Goal: Transaction & Acquisition: Download file/media

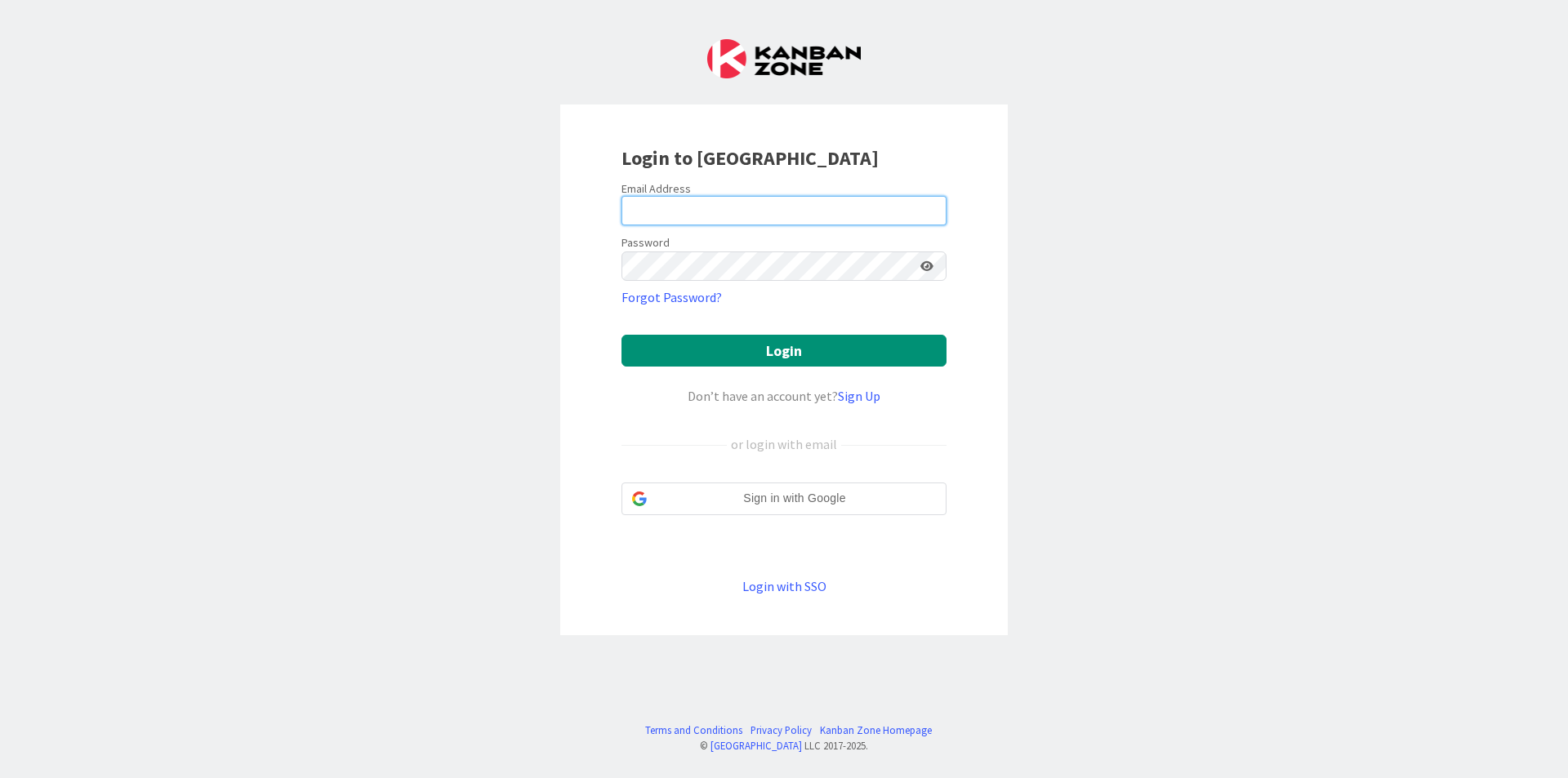
click at [815, 218] on input "email" at bounding box center [784, 211] width 325 height 30
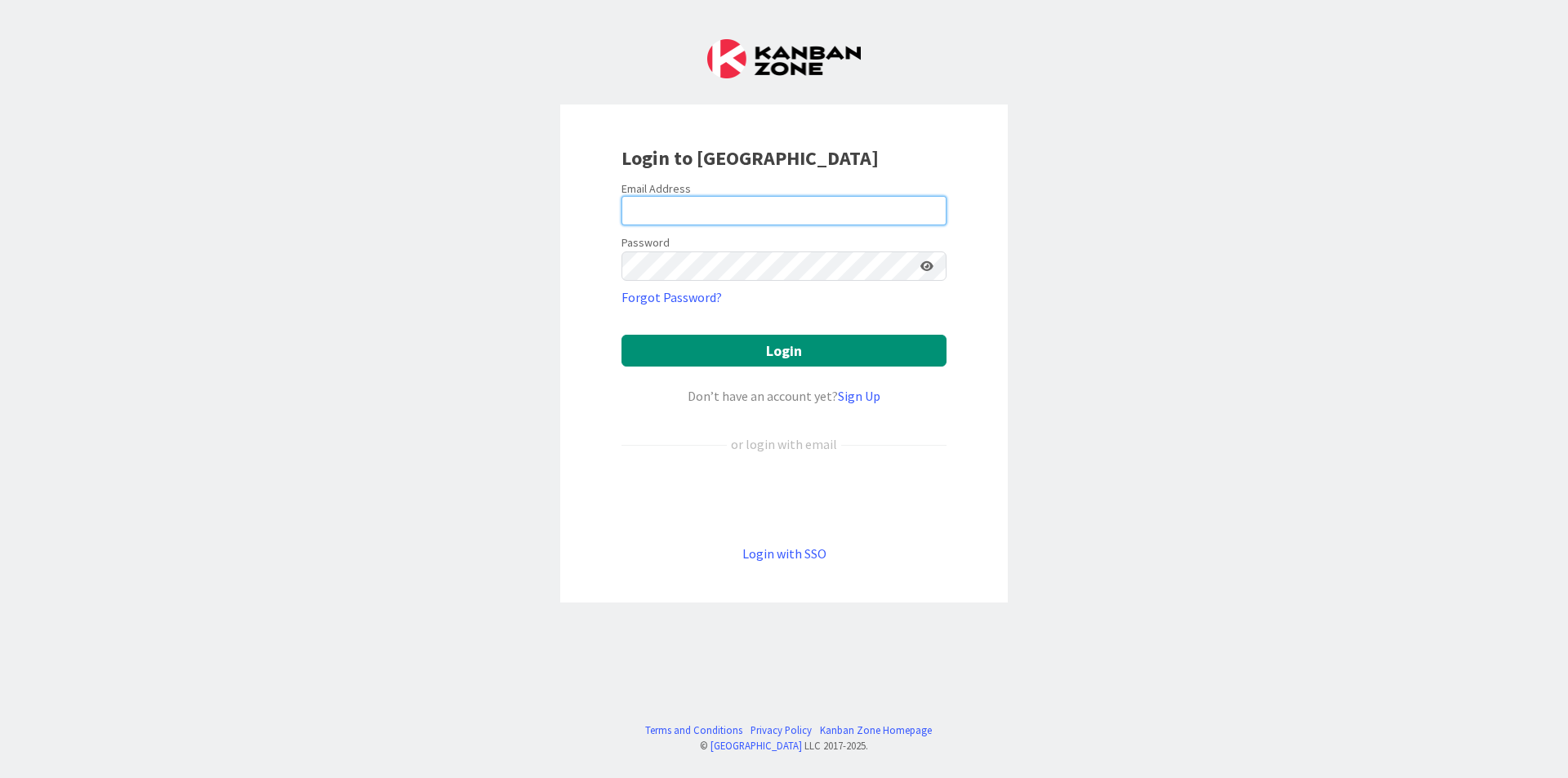
type input "[EMAIL_ADDRESS][DOMAIN_NAME]"
click at [622, 334] on button "Login" at bounding box center [784, 350] width 325 height 31
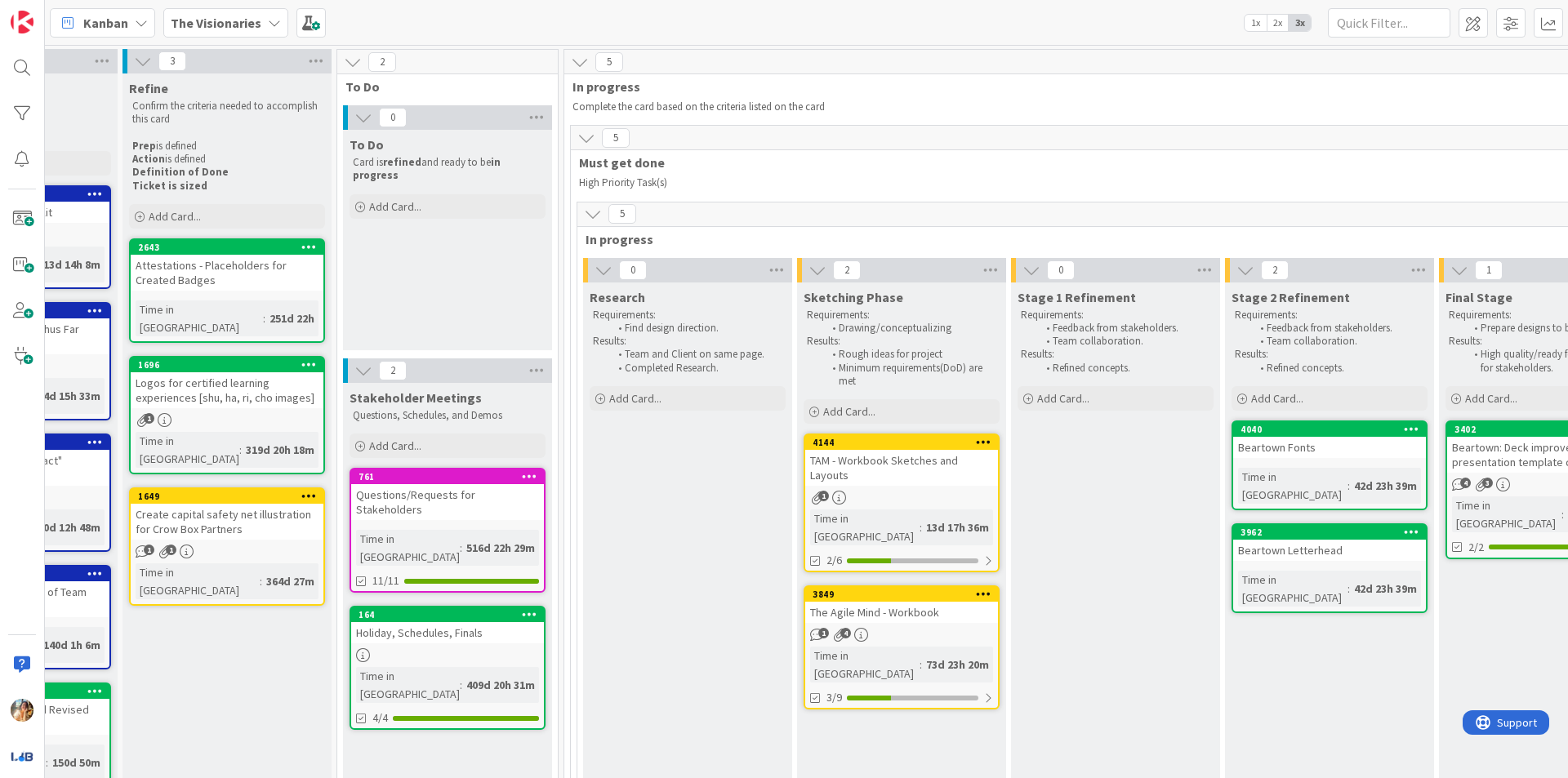
scroll to position [0, 392]
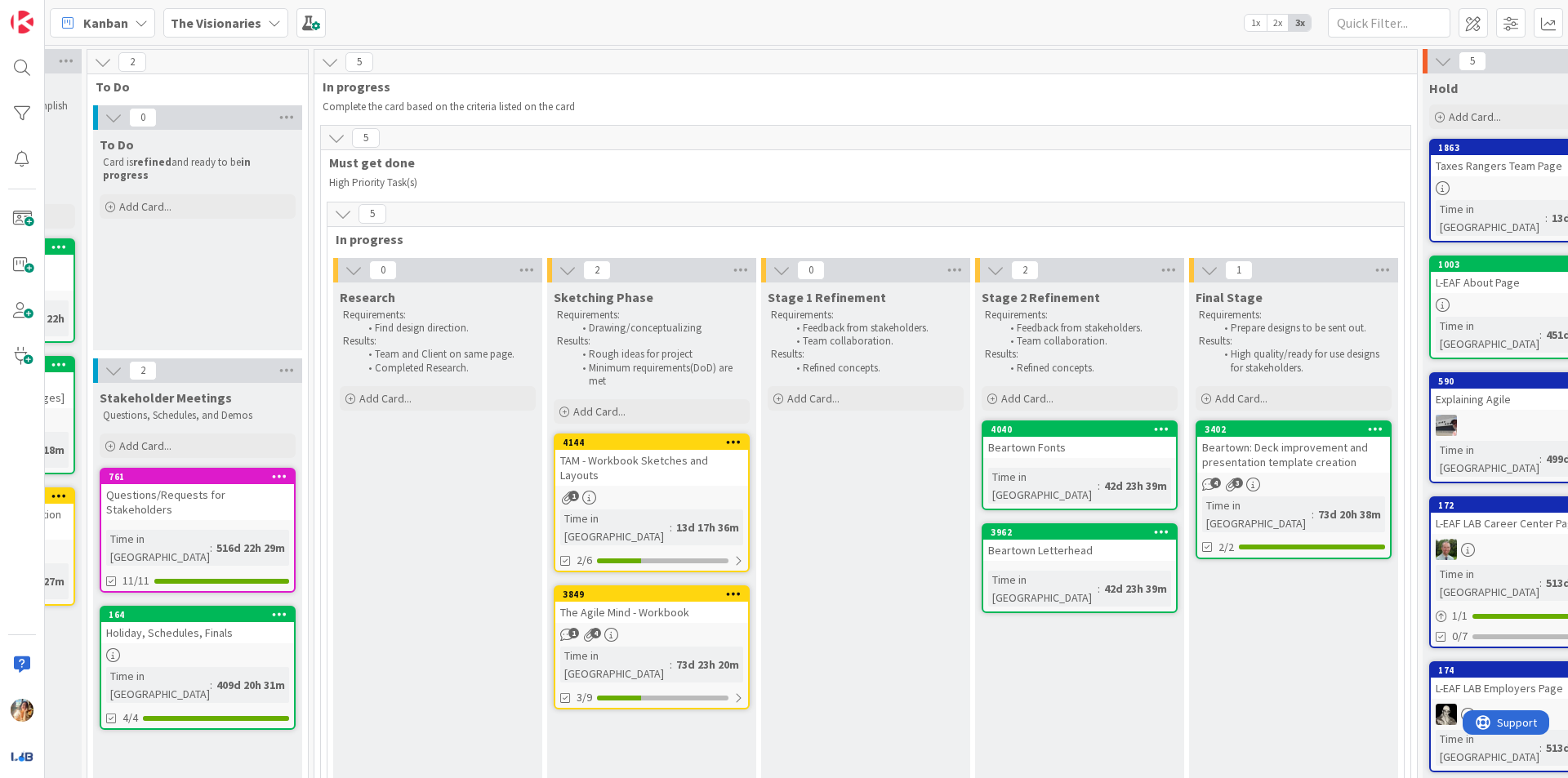
click at [665, 476] on div "TAM - Workbook Sketches and Layouts" at bounding box center [652, 468] width 193 height 36
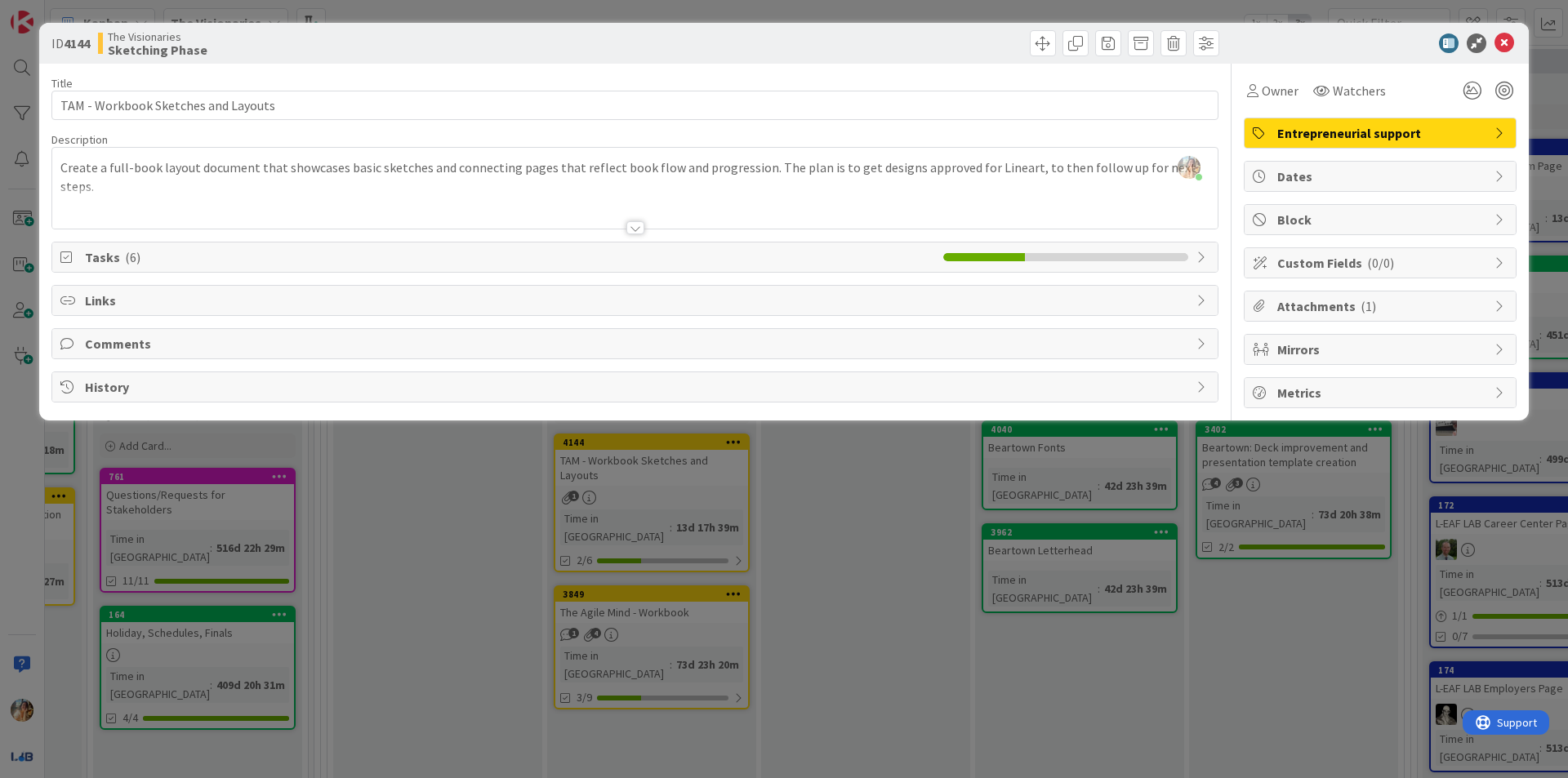
click at [1335, 310] on span "Attachments ( 1 )" at bounding box center [1382, 306] width 209 height 20
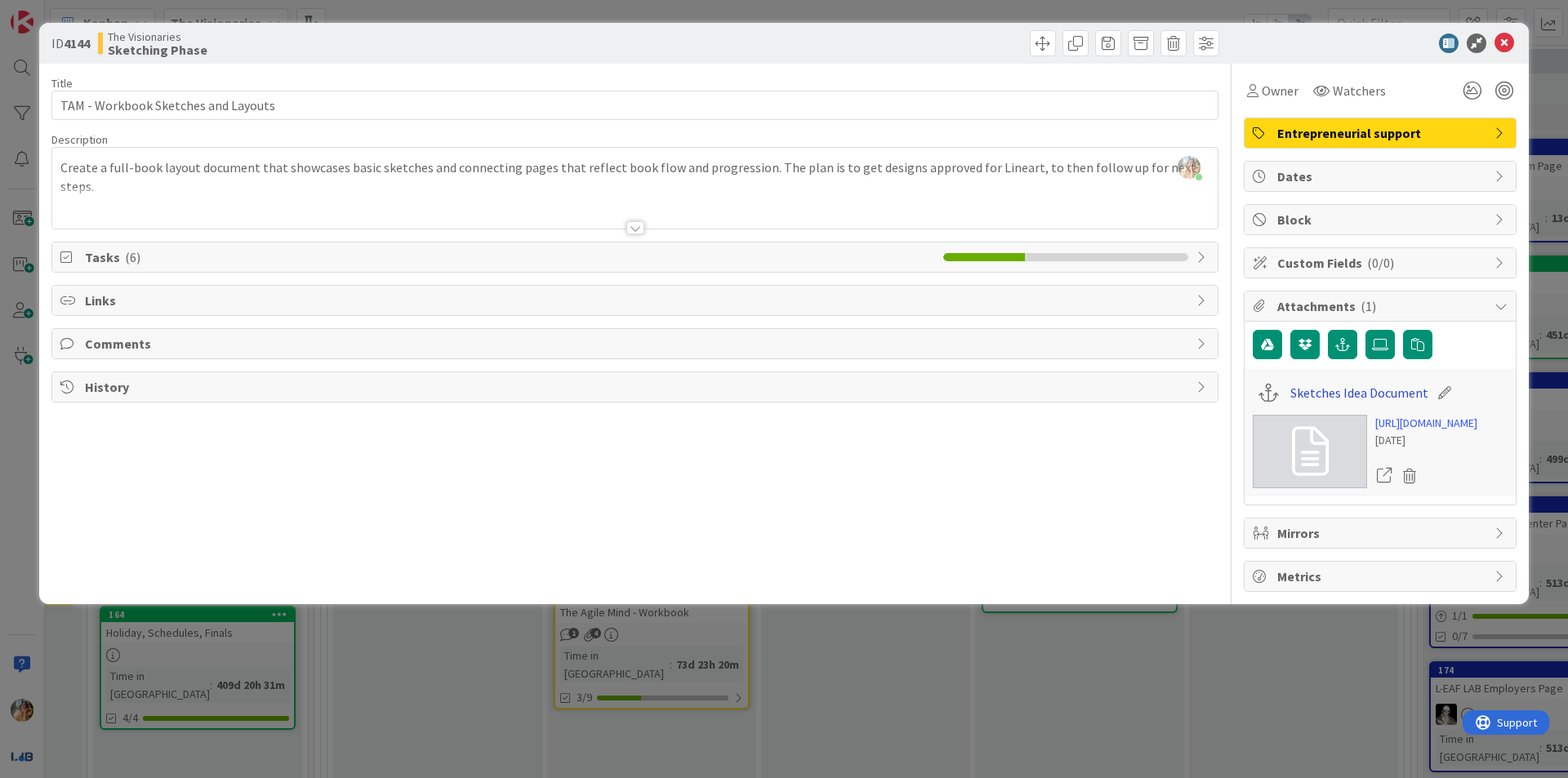
click at [1373, 393] on link "Sketches Idea Document" at bounding box center [1359, 393] width 138 height 20
